Goal: Check status: Check status

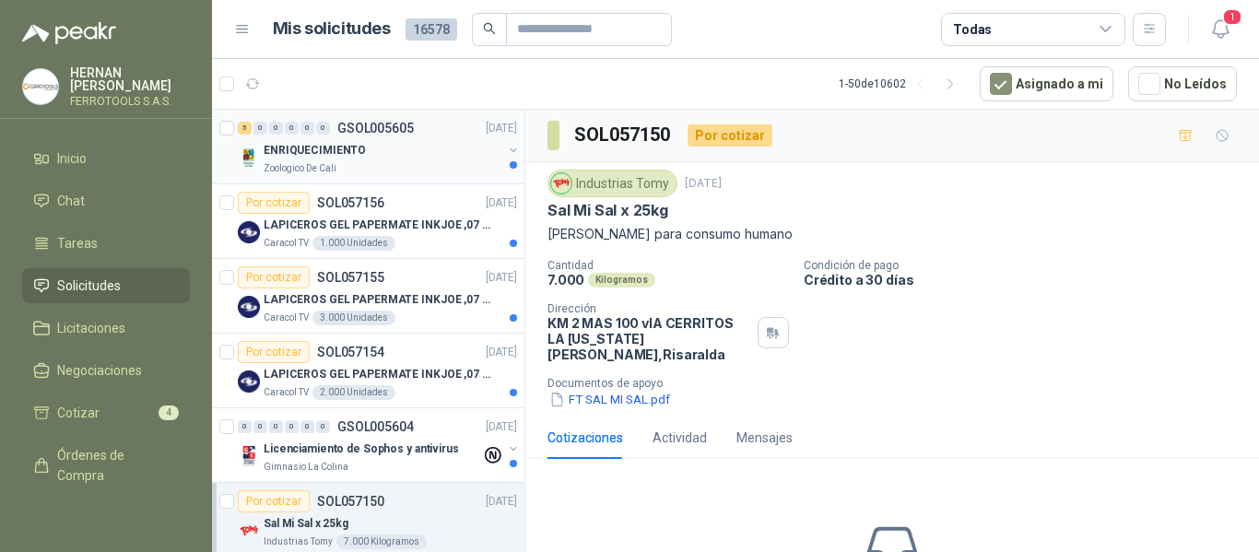
click at [367, 129] on p "GSOL005605" at bounding box center [375, 128] width 76 height 13
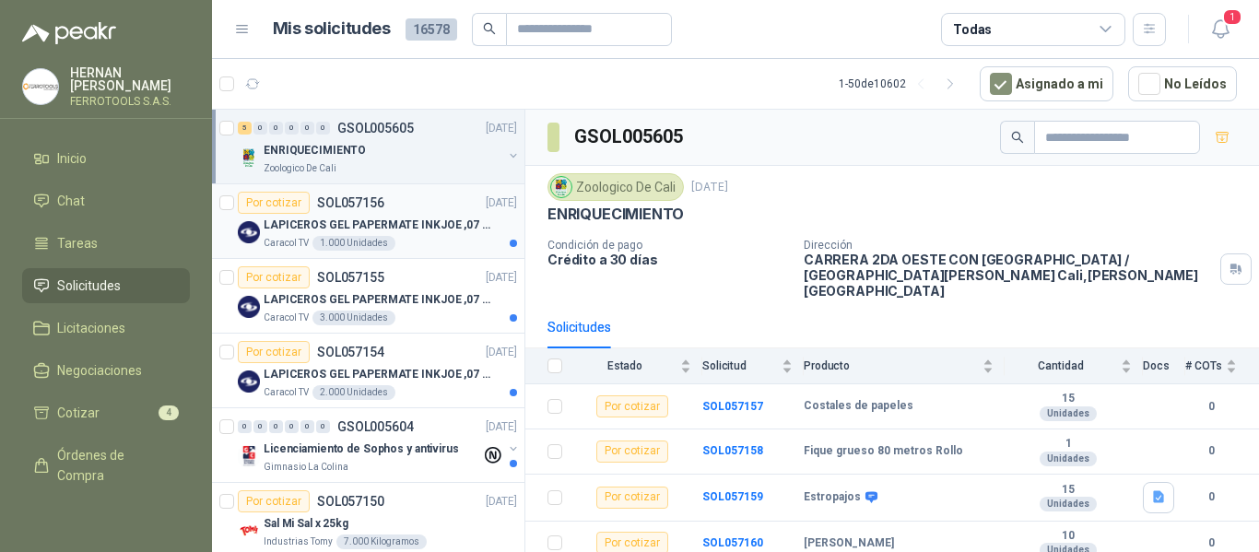
click at [428, 218] on p "LAPICEROS GEL PAPERMATE INKJOE ,07 1 LOGO 1 TINTA" at bounding box center [378, 226] width 229 height 18
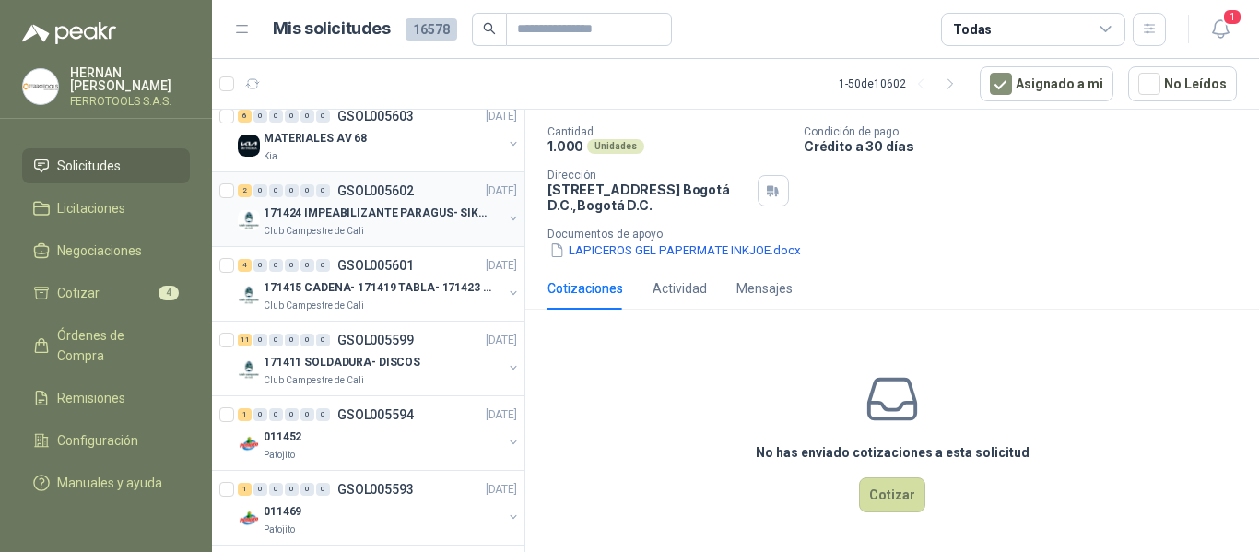
scroll to position [461, 0]
click at [427, 305] on div "Club Campestre de Cali" at bounding box center [383, 305] width 239 height 15
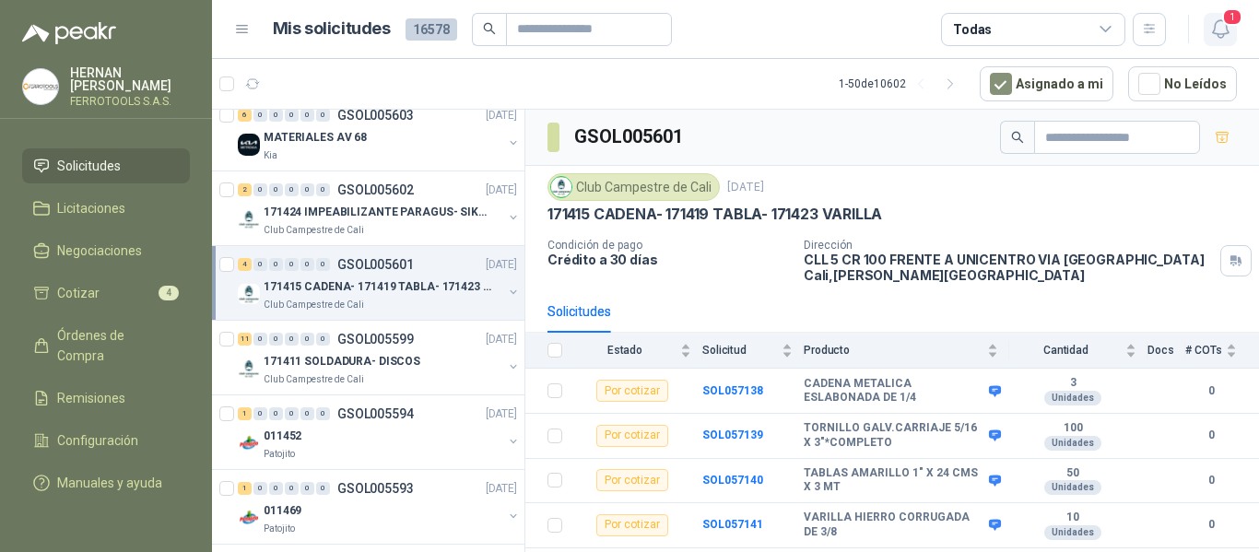
click at [1221, 30] on icon "button" at bounding box center [1220, 29] width 23 height 23
